Goal: Task Accomplishment & Management: Manage account settings

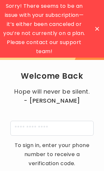
click at [96, 30] on icon at bounding box center [97, 29] width 4 height 4
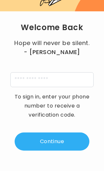
scroll to position [53, 0]
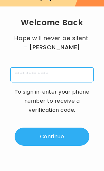
click at [73, 76] on input "tel" at bounding box center [51, 74] width 83 height 15
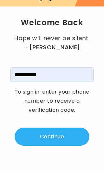
click at [64, 132] on button "Continue" at bounding box center [52, 137] width 74 height 18
type input "**********"
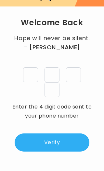
click at [35, 72] on input "tel" at bounding box center [30, 74] width 15 height 15
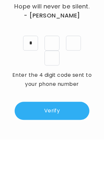
type input "*"
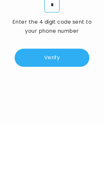
scroll to position [101, 0]
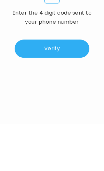
type input "*"
click at [81, 86] on button "Verify" at bounding box center [52, 95] width 74 height 18
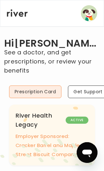
click at [89, 16] on img "button" at bounding box center [89, 13] width 16 height 16
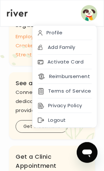
scroll to position [101, 0]
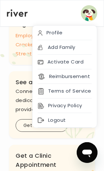
click at [71, 30] on div "Profile" at bounding box center [64, 33] width 64 height 15
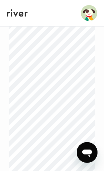
scroll to position [195, 0]
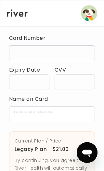
scroll to position [42, 0]
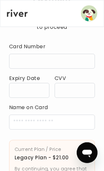
click at [65, 58] on div at bounding box center [51, 61] width 85 height 15
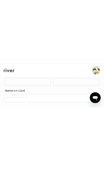
scroll to position [78, 0]
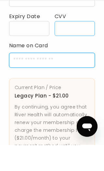
click at [68, 79] on input "cardName" at bounding box center [51, 86] width 85 height 15
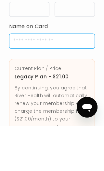
type input "**********"
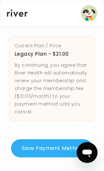
scroll to position [150, 0]
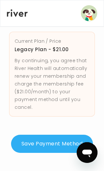
click at [60, 144] on button "Save Payment Method" at bounding box center [52, 144] width 82 height 18
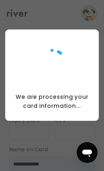
scroll to position [0, 0]
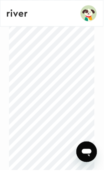
scroll to position [293, 0]
